Goal: Task Accomplishment & Management: Complete application form

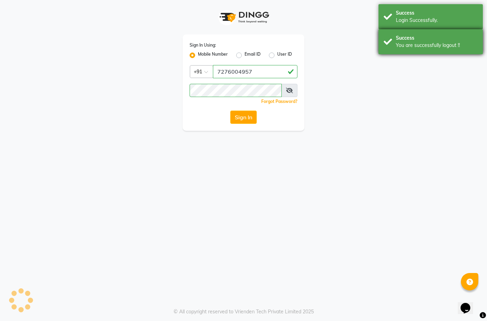
click at [436, 35] on div "Success" at bounding box center [437, 37] width 82 height 7
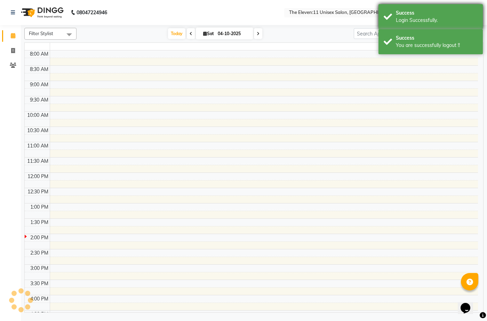
select select "en"
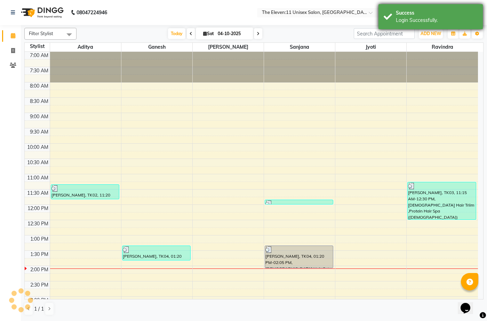
click at [428, 15] on div "Success" at bounding box center [437, 12] width 82 height 7
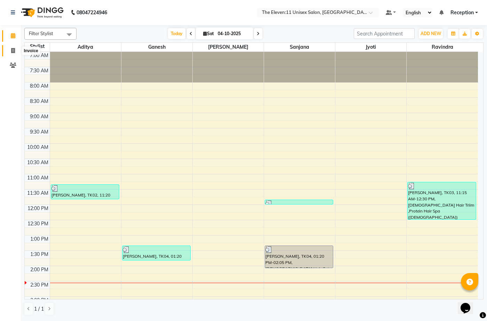
click at [17, 47] on span at bounding box center [13, 51] width 12 height 8
select select "service"
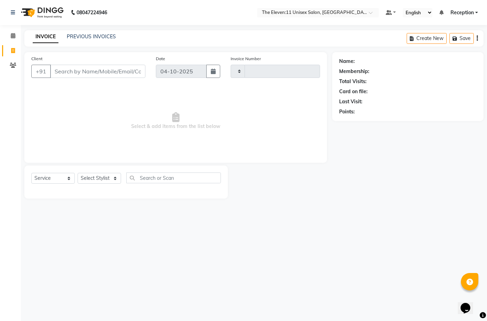
type input "2055"
select select "7836"
click at [82, 73] on input "Client" at bounding box center [97, 71] width 95 height 13
click at [95, 59] on div "Client +91 [MEDICAL_DATA] Add Client" at bounding box center [88, 69] width 124 height 29
click at [92, 71] on input "[MEDICAL_DATA]" at bounding box center [80, 71] width 60 height 13
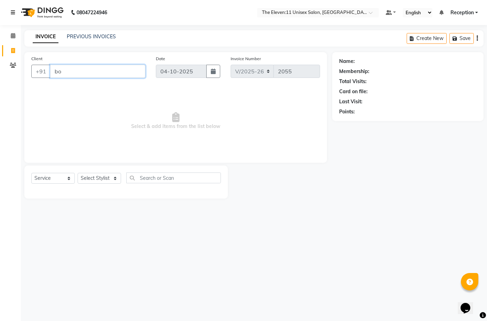
type input "bo"
click at [13, 11] on icon at bounding box center [13, 12] width 4 height 5
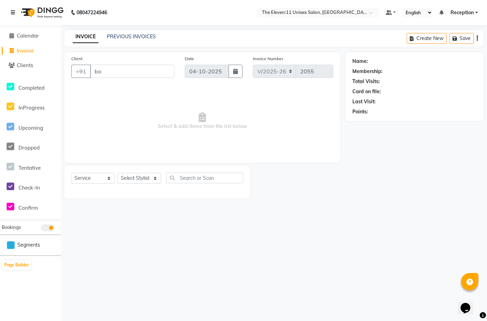
click at [14, 13] on icon at bounding box center [13, 12] width 4 height 5
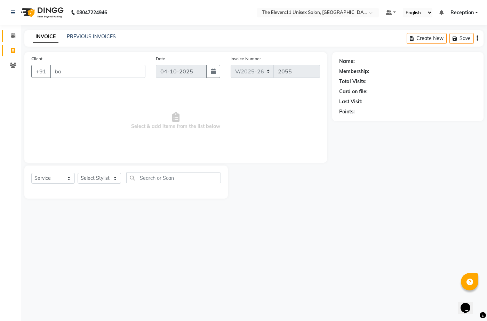
click at [13, 34] on icon at bounding box center [13, 35] width 5 height 5
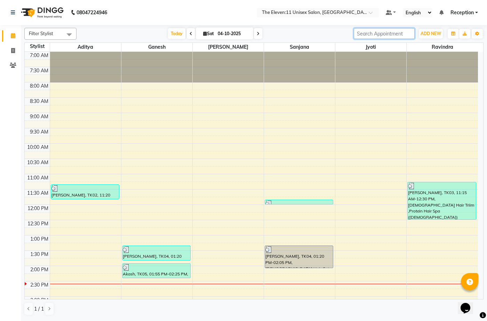
click at [370, 33] on input "search" at bounding box center [384, 33] width 61 height 11
click at [427, 36] on button "ADD NEW Toggle Dropdown" at bounding box center [431, 34] width 24 height 10
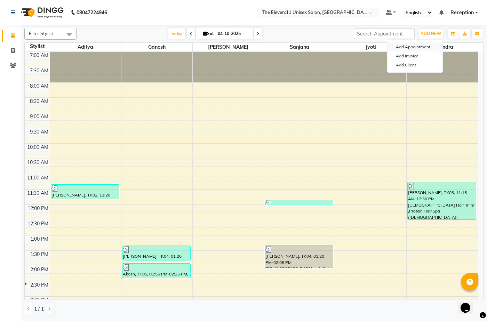
click at [412, 47] on button "Add Appointment" at bounding box center [414, 46] width 55 height 9
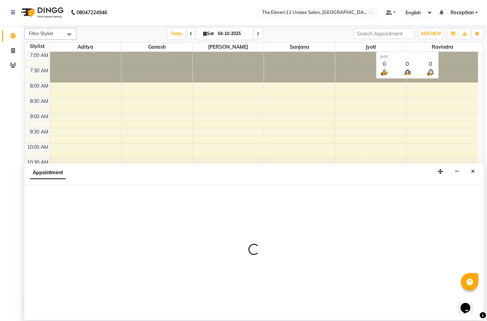
select select "tentative"
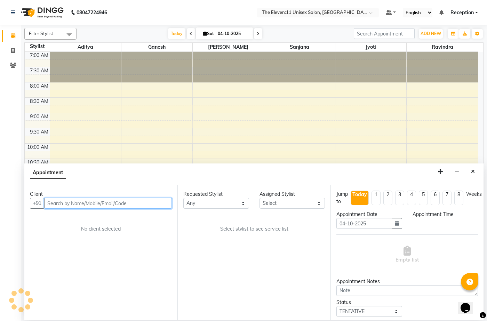
select select "480"
type input "9773750340"
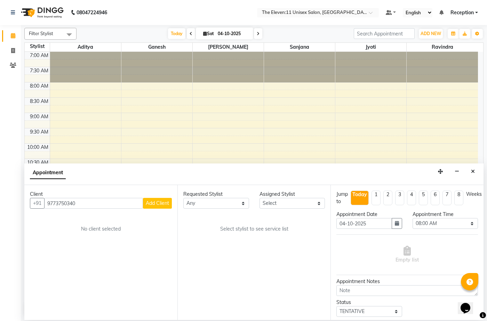
click at [159, 201] on span "Add Client" at bounding box center [157, 203] width 23 height 6
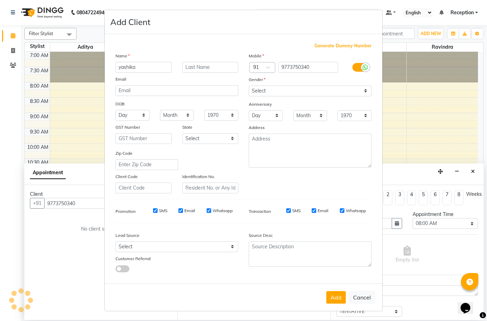
type input "yashika"
type input "[PERSON_NAME]"
click at [337, 298] on button "Add" at bounding box center [335, 297] width 19 height 13
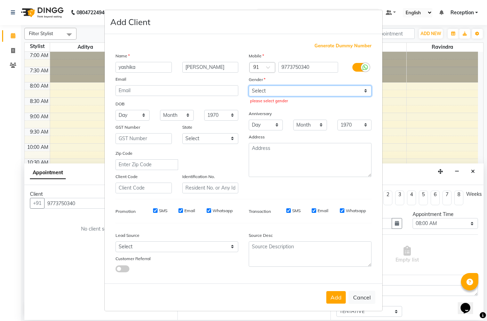
click at [295, 95] on select "Select [DEMOGRAPHIC_DATA] [DEMOGRAPHIC_DATA] Other Prefer Not To Say" at bounding box center [310, 91] width 123 height 11
select select "[DEMOGRAPHIC_DATA]"
click at [249, 86] on select "Select [DEMOGRAPHIC_DATA] [DEMOGRAPHIC_DATA] Other Prefer Not To Say" at bounding box center [310, 91] width 123 height 11
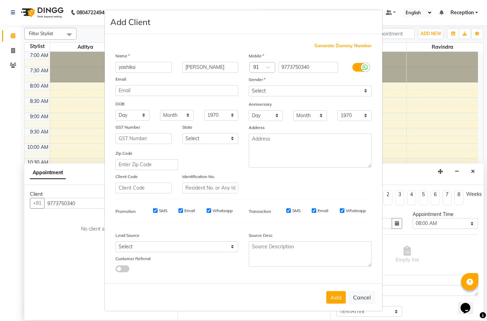
click at [339, 292] on button "Add" at bounding box center [335, 297] width 19 height 13
type input "97******40"
select select
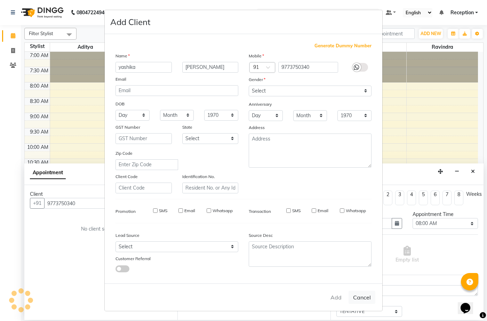
select select
checkbox input "false"
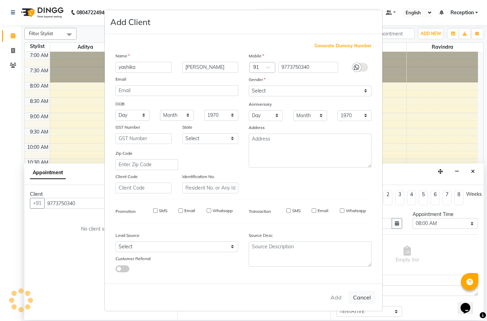
checkbox input "false"
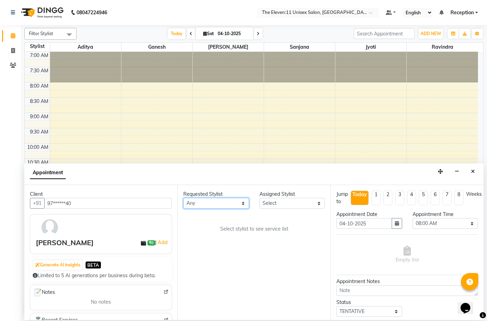
click at [213, 202] on select "Any Aditya [PERSON_NAME] Jyoti [PERSON_NAME]" at bounding box center [216, 203] width 66 height 11
select select "70301"
click at [183, 198] on select "Any Aditya [PERSON_NAME] Jyoti [PERSON_NAME]" at bounding box center [216, 203] width 66 height 11
select select "70301"
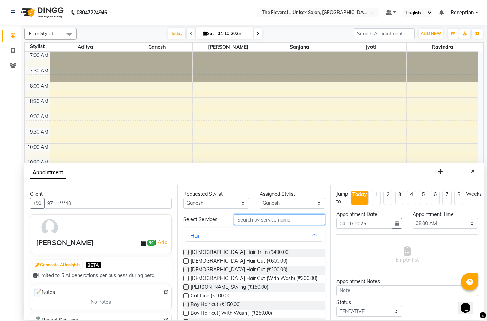
click at [264, 221] on input "text" at bounding box center [279, 219] width 91 height 11
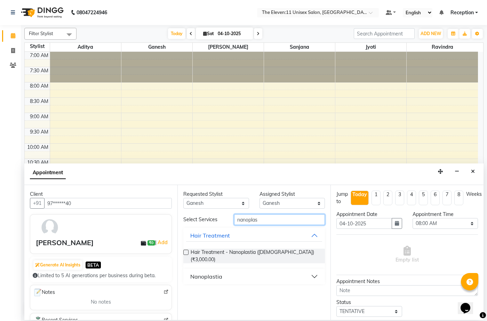
type input "nanoplas"
click at [312, 271] on button "Nanoplastia" at bounding box center [254, 276] width 136 height 13
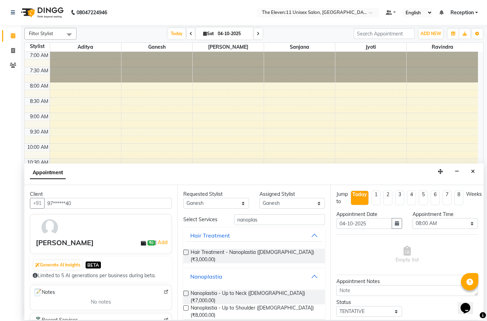
scroll to position [24, 0]
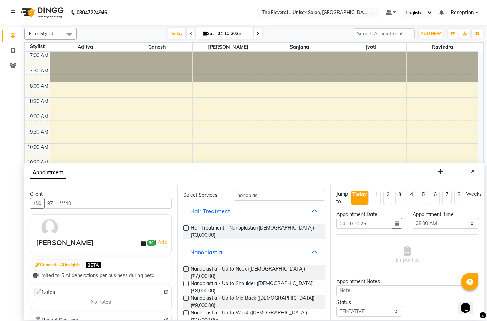
drag, startPoint x: 185, startPoint y: 287, endPoint x: 189, endPoint y: 291, distance: 5.8
click at [187, 310] on label at bounding box center [185, 312] width 5 height 5
click at [187, 311] on input "checkbox" at bounding box center [185, 313] width 5 height 5
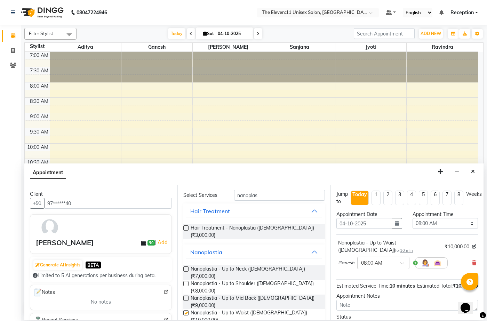
checkbox input "false"
click at [183, 320] on label at bounding box center [185, 327] width 5 height 5
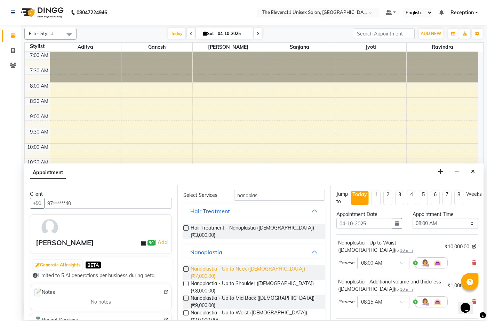
checkbox input "false"
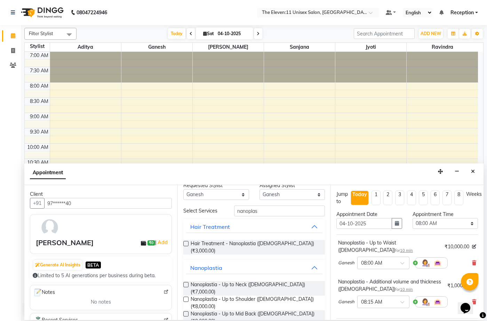
scroll to position [0, 0]
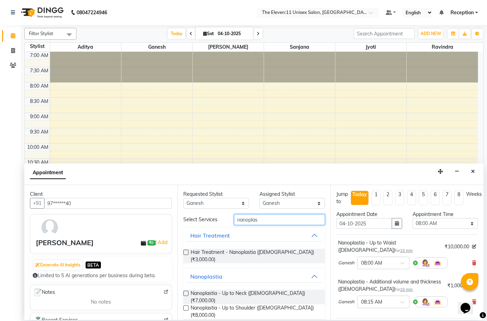
click at [268, 215] on input "nanoplas" at bounding box center [279, 219] width 91 height 11
type input "n"
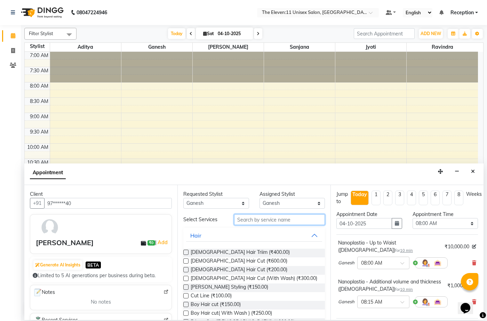
type input "t"
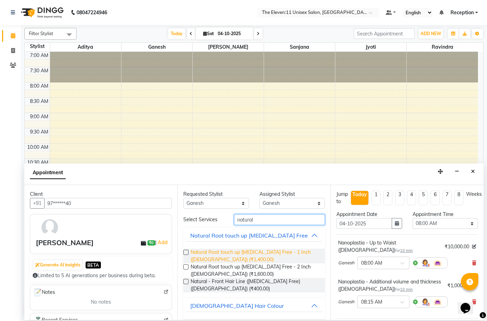
type input "natural"
click at [245, 254] on span "Natural Root touch up [MEDICAL_DATA] Free - 1 Inch ([DEMOGRAPHIC_DATA]) (₹1,400…" at bounding box center [254, 256] width 129 height 15
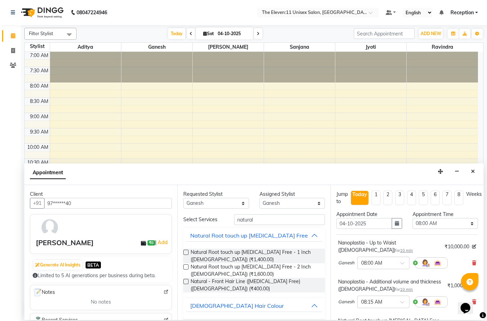
click at [188, 252] on div "Natural Root touch up [MEDICAL_DATA] Free - 1 Inch ([DEMOGRAPHIC_DATA]) (₹1,400…" at bounding box center [253, 256] width 141 height 15
click at [184, 252] on label at bounding box center [185, 252] width 5 height 5
click at [184, 252] on input "checkbox" at bounding box center [185, 253] width 5 height 5
checkbox input "false"
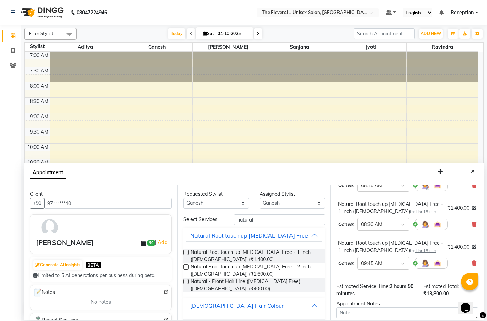
scroll to position [104, 0]
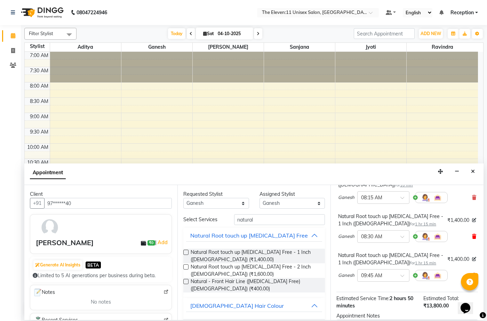
click at [472, 237] on icon at bounding box center [474, 236] width 4 height 5
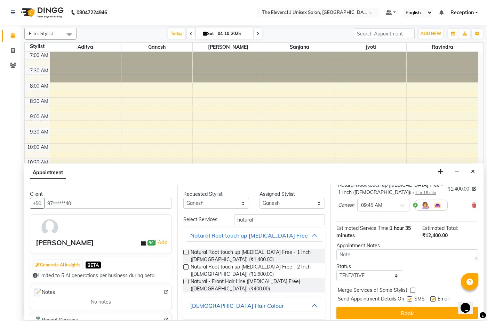
scroll to position [140, 0]
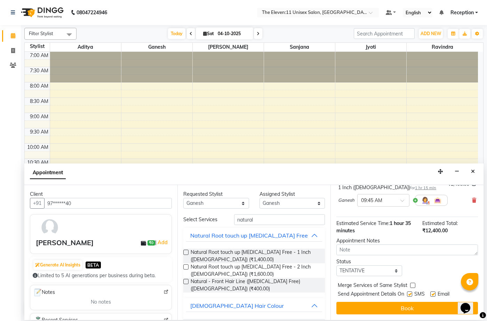
click at [414, 285] on label at bounding box center [412, 285] width 5 height 5
click at [414, 285] on input "checkbox" at bounding box center [412, 286] width 5 height 5
checkbox input "true"
click at [385, 204] on div "× 09:45 AM" at bounding box center [377, 200] width 41 height 7
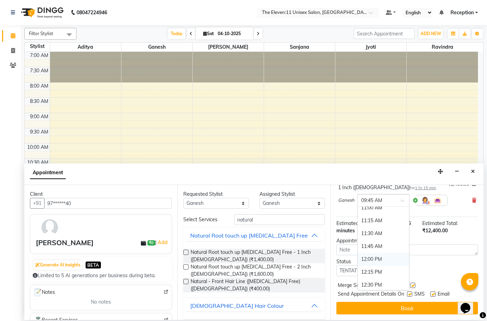
click at [374, 259] on div "12:00 PM" at bounding box center [382, 259] width 51 height 13
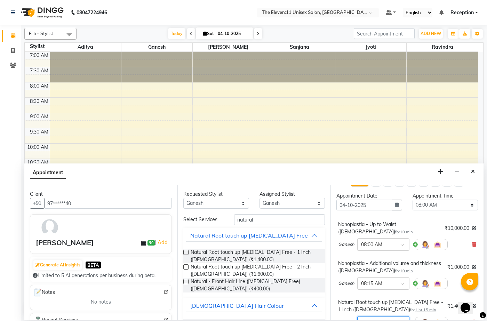
scroll to position [0, 0]
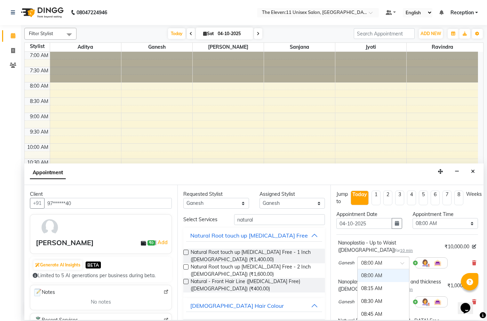
click at [389, 263] on input "text" at bounding box center [376, 262] width 31 height 7
click at [368, 307] on div "12:00 PM" at bounding box center [382, 307] width 51 height 13
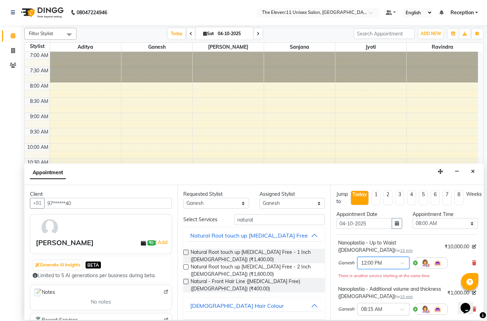
scroll to position [35, 0]
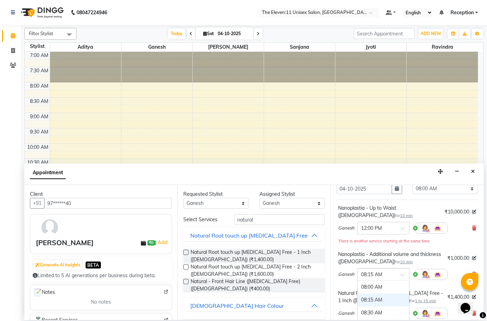
click at [386, 277] on input "text" at bounding box center [376, 273] width 31 height 7
click at [442, 237] on div "There is another service starting at the same time" at bounding box center [407, 240] width 138 height 7
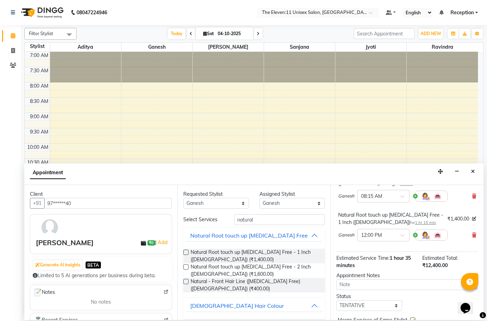
scroll to position [148, 0]
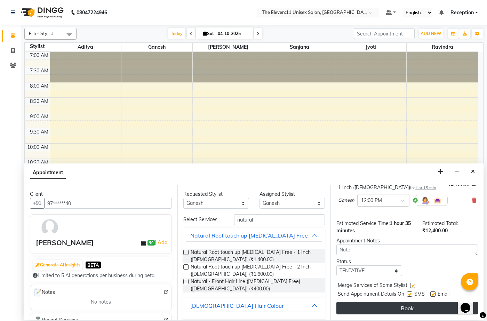
click at [388, 308] on button "Book" at bounding box center [406, 308] width 141 height 13
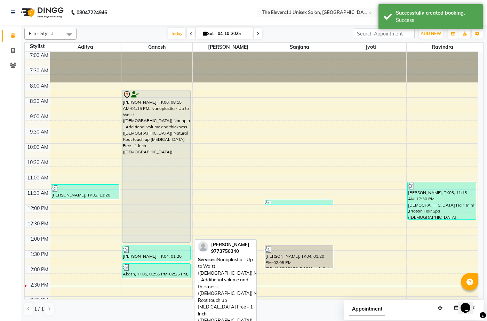
click at [163, 106] on div "[PERSON_NAME], TK06, 08:15 AM-01:15 PM, Nanoplastia - Up to Waist ([DEMOGRAPHIC…" at bounding box center [156, 166] width 68 height 152
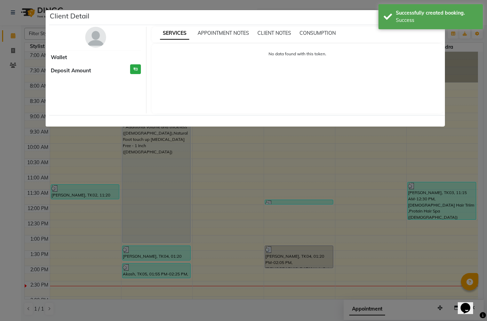
select select "7"
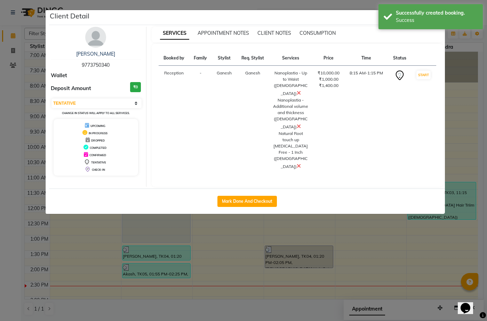
click at [457, 130] on ngb-modal-window "Client Detail [PERSON_NAME] 9773750340 Wallet Deposit Amount ₹0 Select IN SERVI…" at bounding box center [243, 160] width 487 height 321
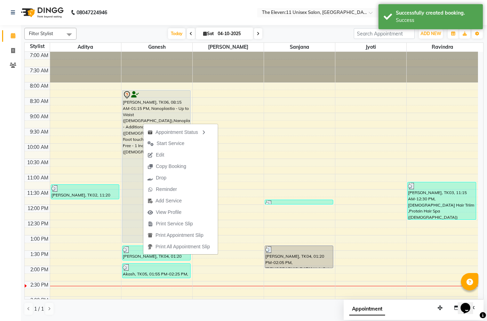
click at [168, 153] on span "Edit" at bounding box center [155, 154] width 25 height 11
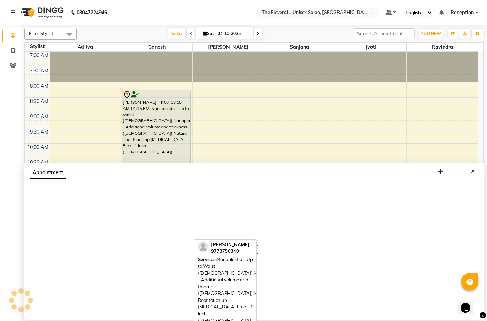
select select "tentative"
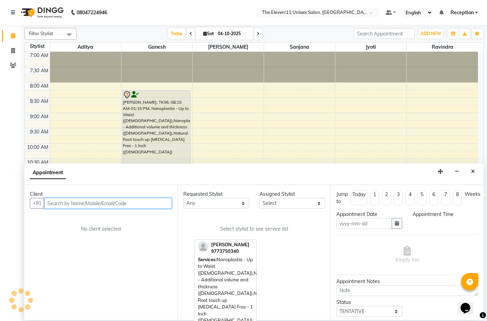
type input "04-10-2025"
select select "495"
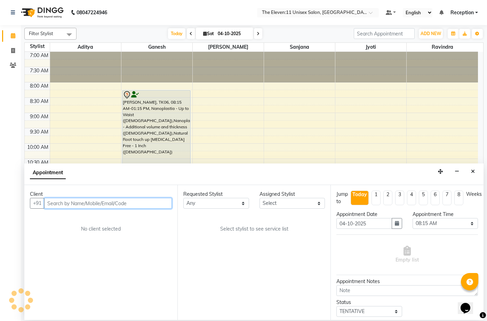
scroll to position [214, 0]
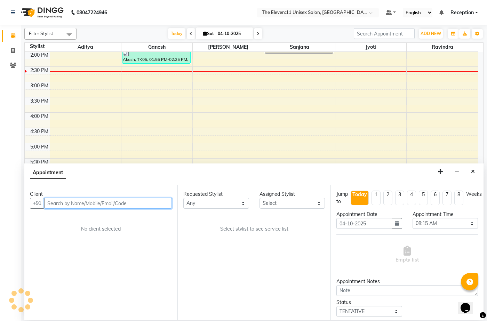
select select "70301"
select select "3952"
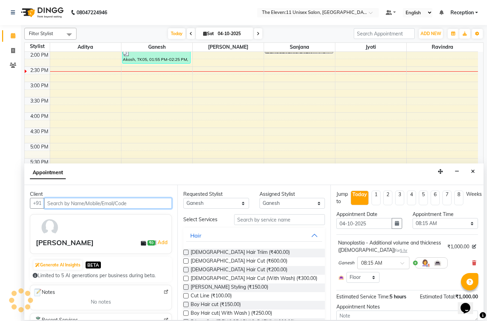
select select "3952"
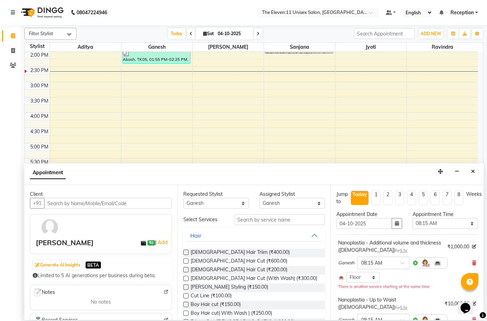
click at [371, 191] on ul "Jump to [DATE] 1 2 3 4 5 6 7 8 Weeks" at bounding box center [406, 197] width 141 height 15
click at [356, 224] on input "04-10-2025" at bounding box center [364, 223] width 56 height 11
click at [395, 223] on icon "button" at bounding box center [397, 223] width 4 height 5
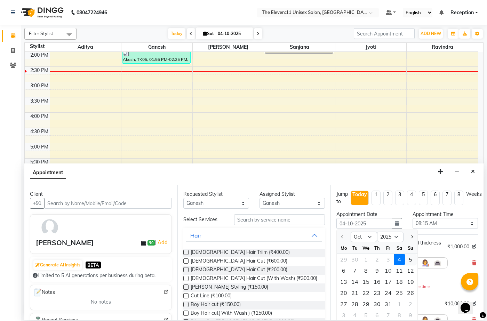
click at [409, 258] on div "5" at bounding box center [410, 259] width 11 height 11
type input "05-10-2025"
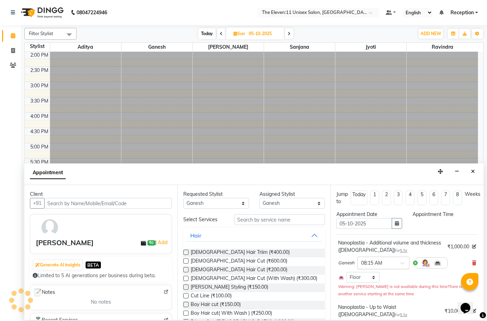
scroll to position [0, 0]
select select "495"
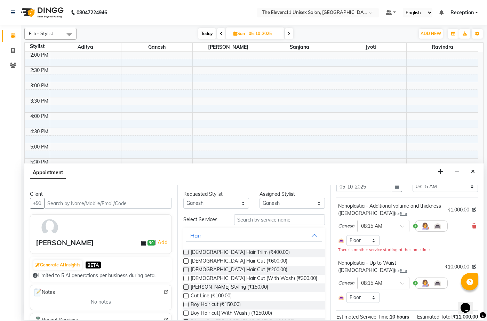
scroll to position [103, 0]
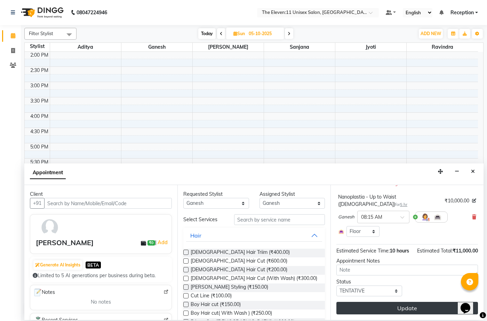
click at [405, 309] on button "Update" at bounding box center [406, 308] width 141 height 13
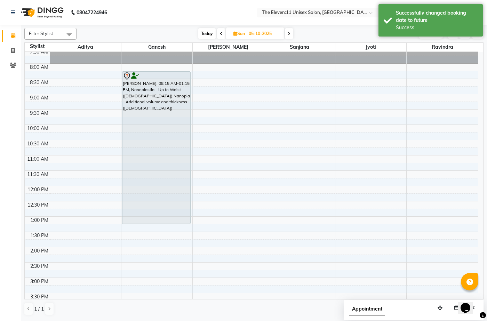
scroll to position [0, 0]
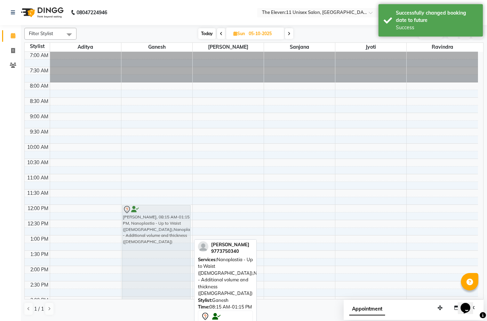
drag, startPoint x: 156, startPoint y: 107, endPoint x: 162, endPoint y: 220, distance: 113.8
click at [162, 220] on div "[PERSON_NAME], 08:15 AM-01:15 PM, Nanoplastia - Up to Waist ([DEMOGRAPHIC_DATA]…" at bounding box center [156, 312] width 71 height 520
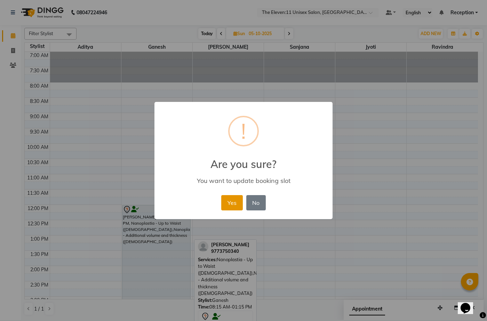
click at [234, 200] on button "Yes" at bounding box center [231, 202] width 21 height 15
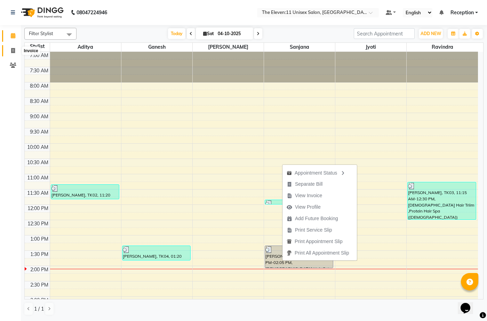
click at [16, 51] on span at bounding box center [13, 51] width 12 height 8
select select "7836"
select select "service"
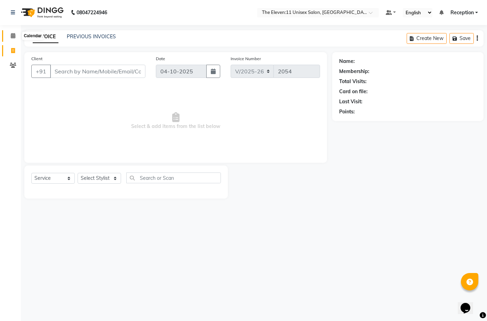
click at [13, 38] on span at bounding box center [13, 36] width 12 height 8
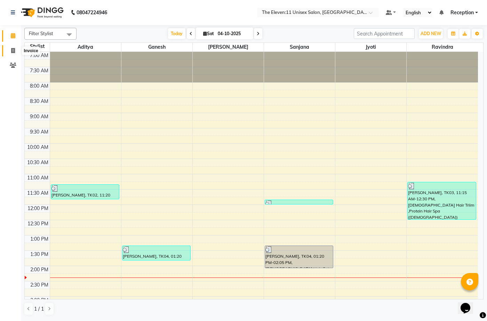
click at [15, 47] on span at bounding box center [13, 51] width 12 height 8
select select "service"
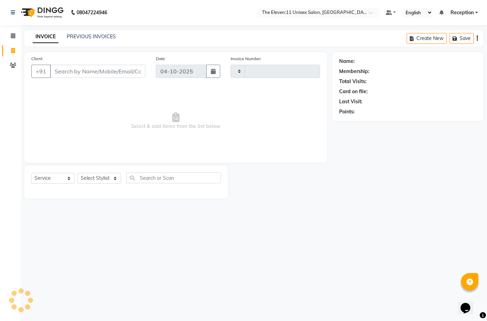
type input "2054"
select select "7836"
click at [85, 65] on input "Client" at bounding box center [97, 71] width 95 height 13
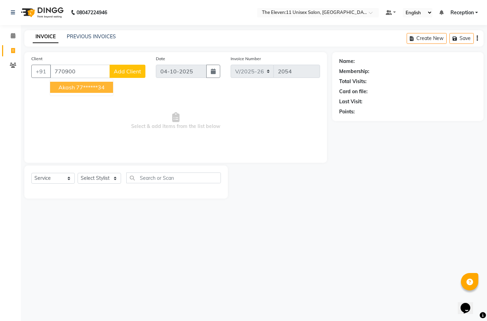
click at [87, 88] on ngb-highlight "77******34" at bounding box center [90, 87] width 29 height 7
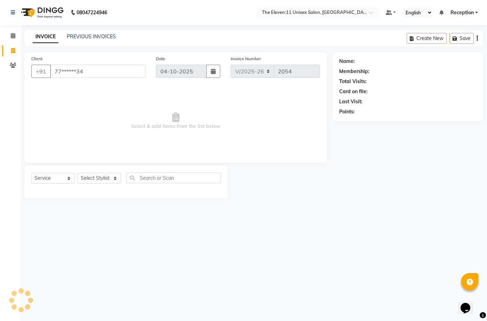
type input "77******34"
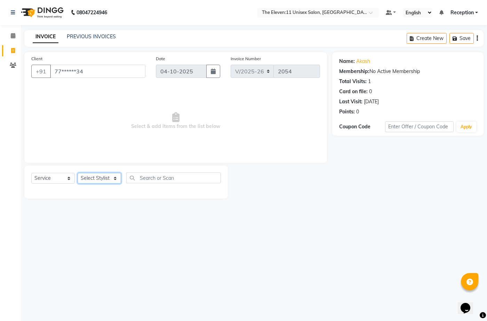
click at [102, 179] on select "Select Stylist Aditya Anita Ganesh Jyoti Manager Ravindra Reception Sanjana" at bounding box center [99, 178] width 43 height 11
select select "70301"
click at [78, 173] on select "Select Stylist Aditya Anita Ganesh Jyoti Manager Ravindra Reception Sanjana" at bounding box center [99, 178] width 43 height 11
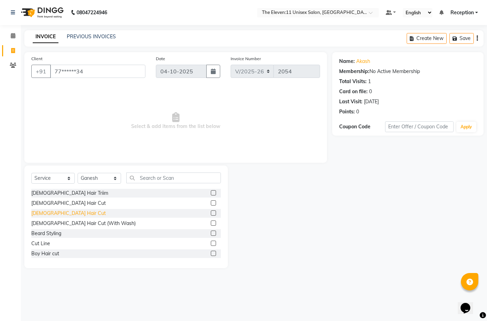
click at [58, 213] on div "Male Hair Cut" at bounding box center [68, 213] width 74 height 7
checkbox input "false"
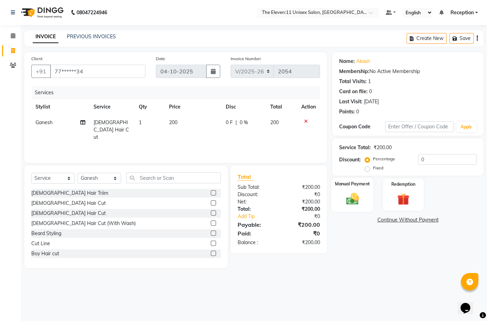
click at [353, 208] on div "Manual Payment" at bounding box center [352, 195] width 42 height 34
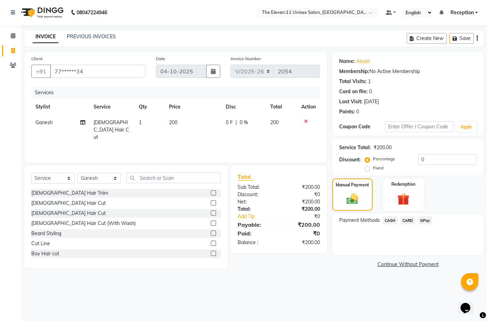
click at [425, 222] on span "GPay" at bounding box center [425, 220] width 14 height 8
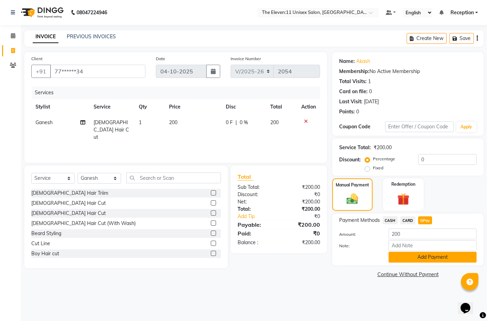
click at [426, 258] on button "Add Payment" at bounding box center [432, 257] width 88 height 11
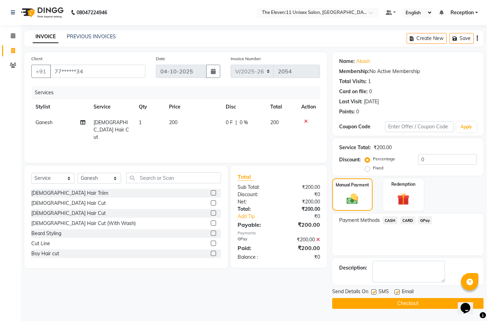
click at [395, 302] on button "Checkout" at bounding box center [407, 303] width 151 height 11
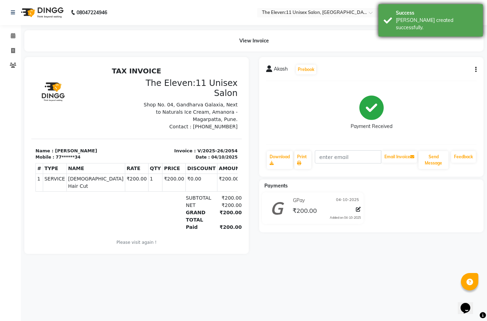
click at [421, 22] on div "Bill created successfully." at bounding box center [437, 24] width 82 height 15
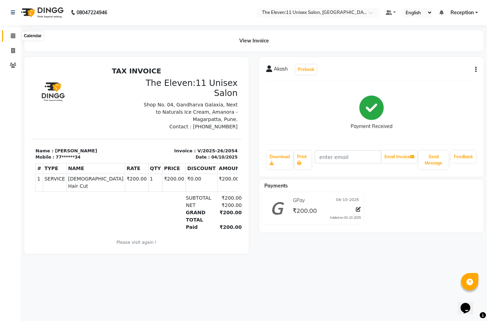
click at [12, 34] on icon at bounding box center [13, 35] width 5 height 5
